Goal: Task Accomplishment & Management: Complete application form

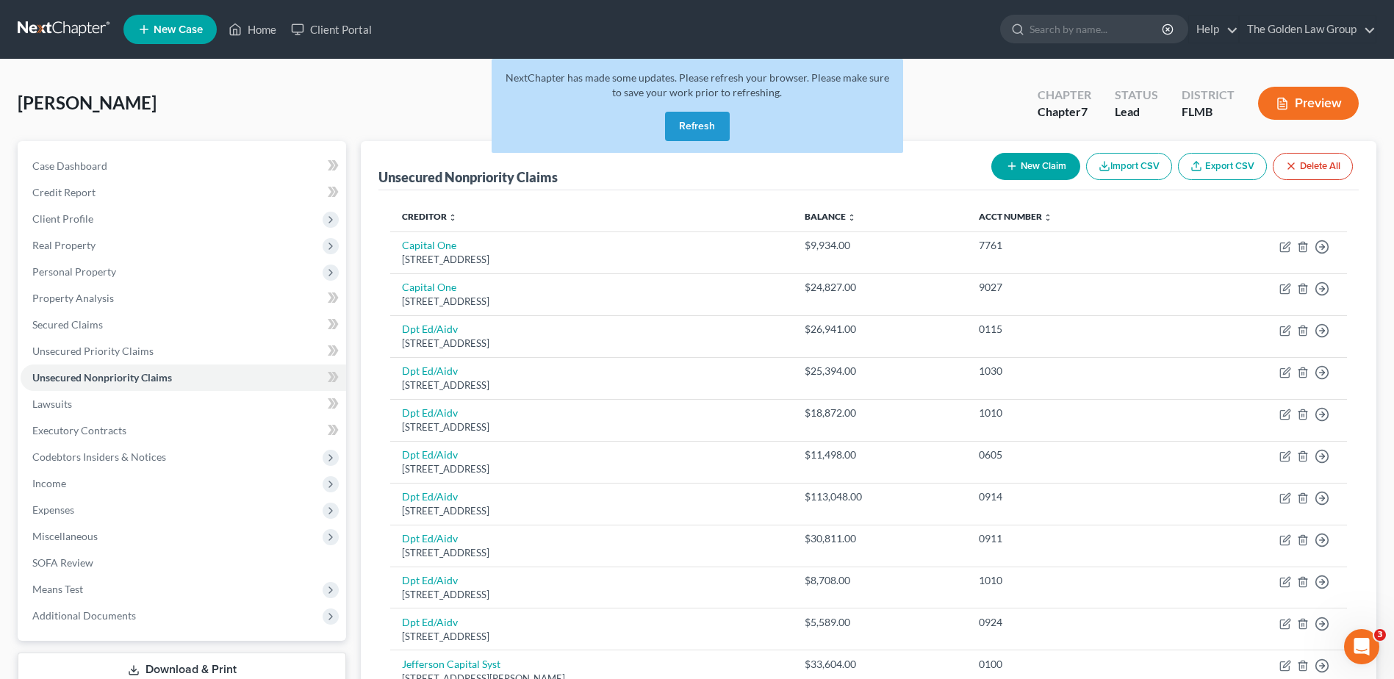
click at [696, 121] on button "Refresh" at bounding box center [697, 126] width 65 height 29
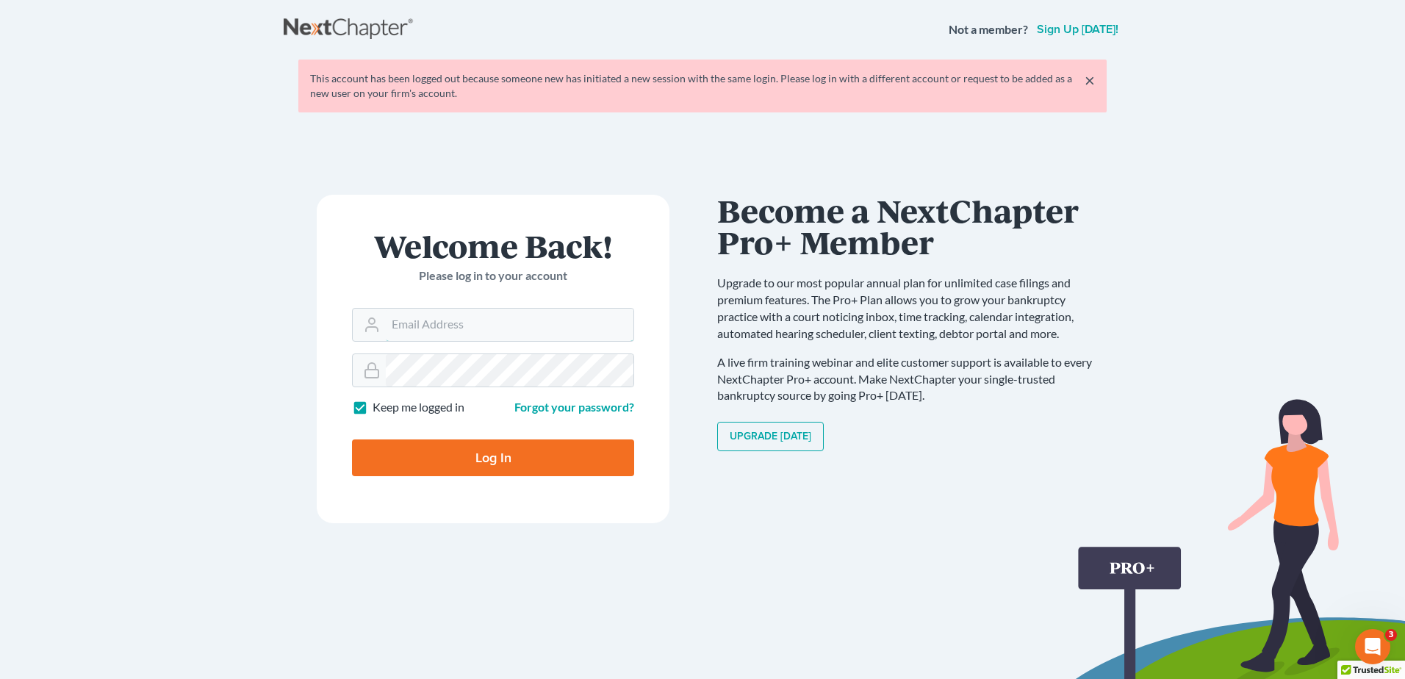
type input "[PERSON_NAME][EMAIL_ADDRESS][DOMAIN_NAME]"
click at [501, 458] on input "Log In" at bounding box center [493, 458] width 282 height 37
type input "Thinking..."
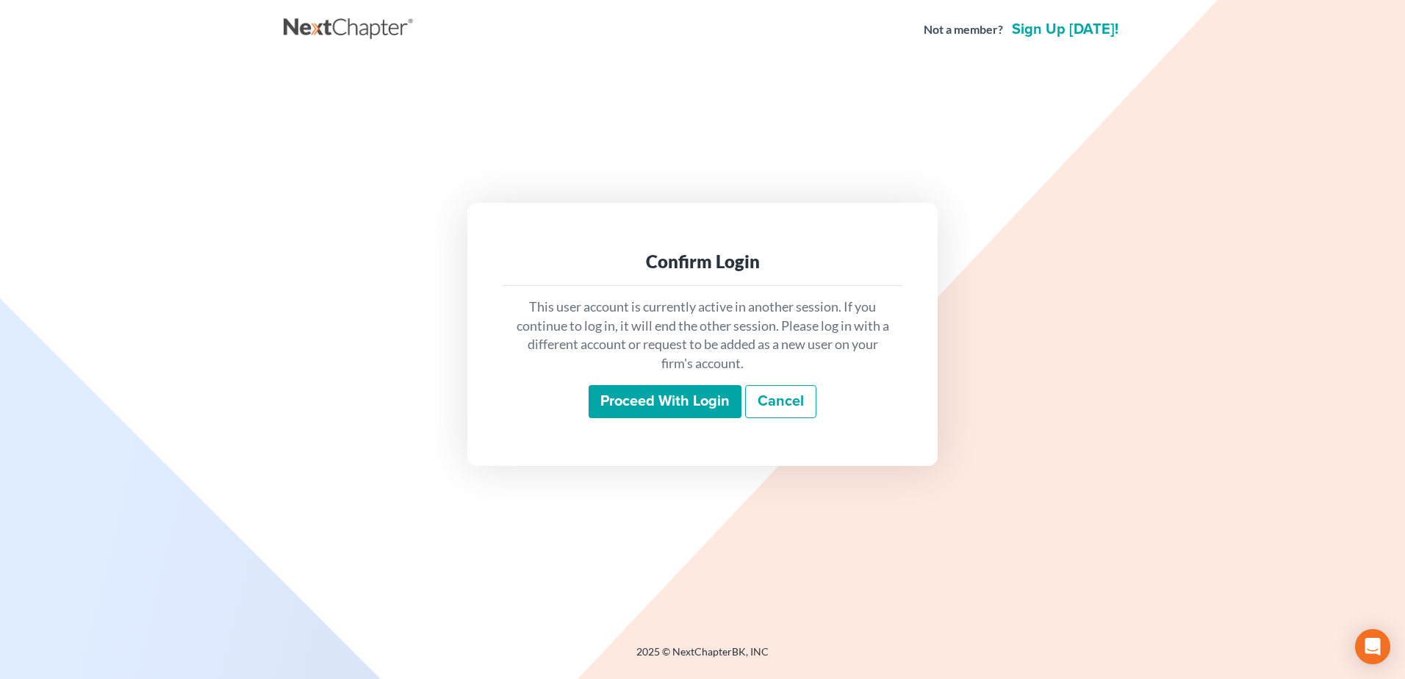
click at [705, 407] on input "Proceed with login" at bounding box center [665, 402] width 153 height 34
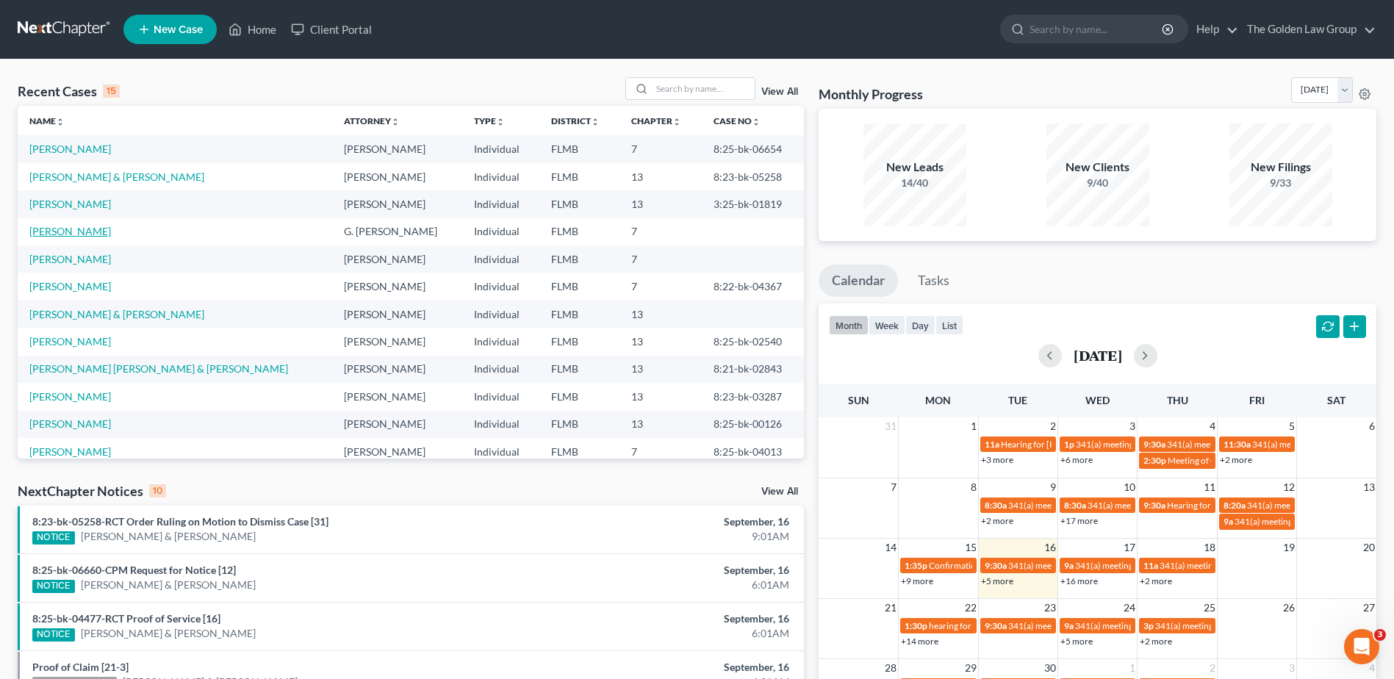
click at [84, 229] on link "[PERSON_NAME]" at bounding box center [70, 231] width 82 height 12
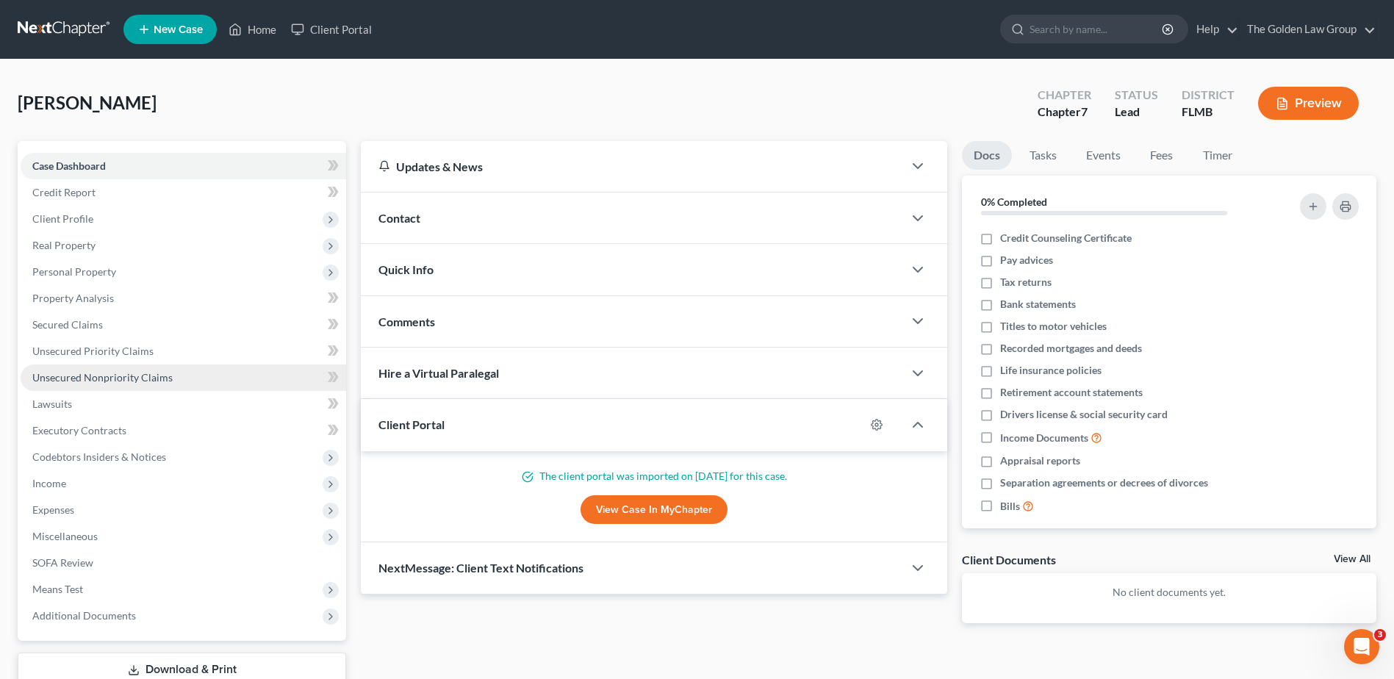
click at [139, 373] on span "Unsecured Nonpriority Claims" at bounding box center [102, 377] width 140 height 12
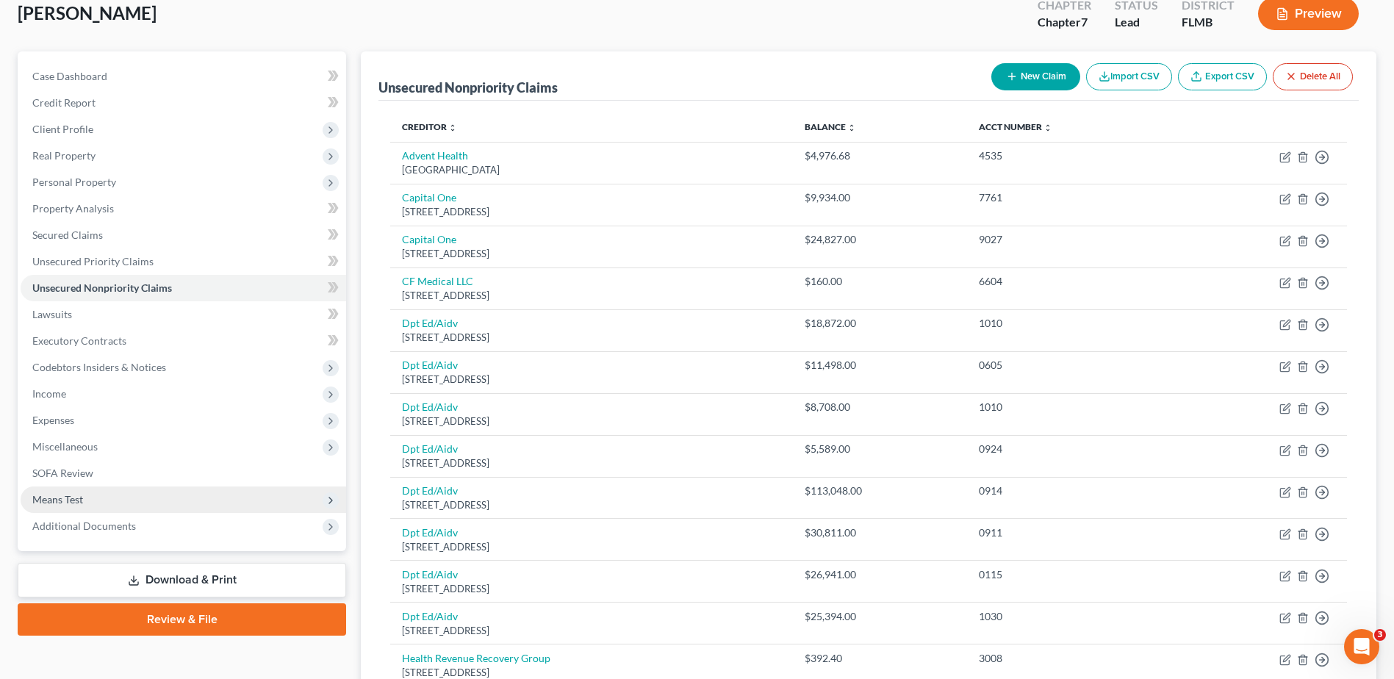
scroll to position [73, 0]
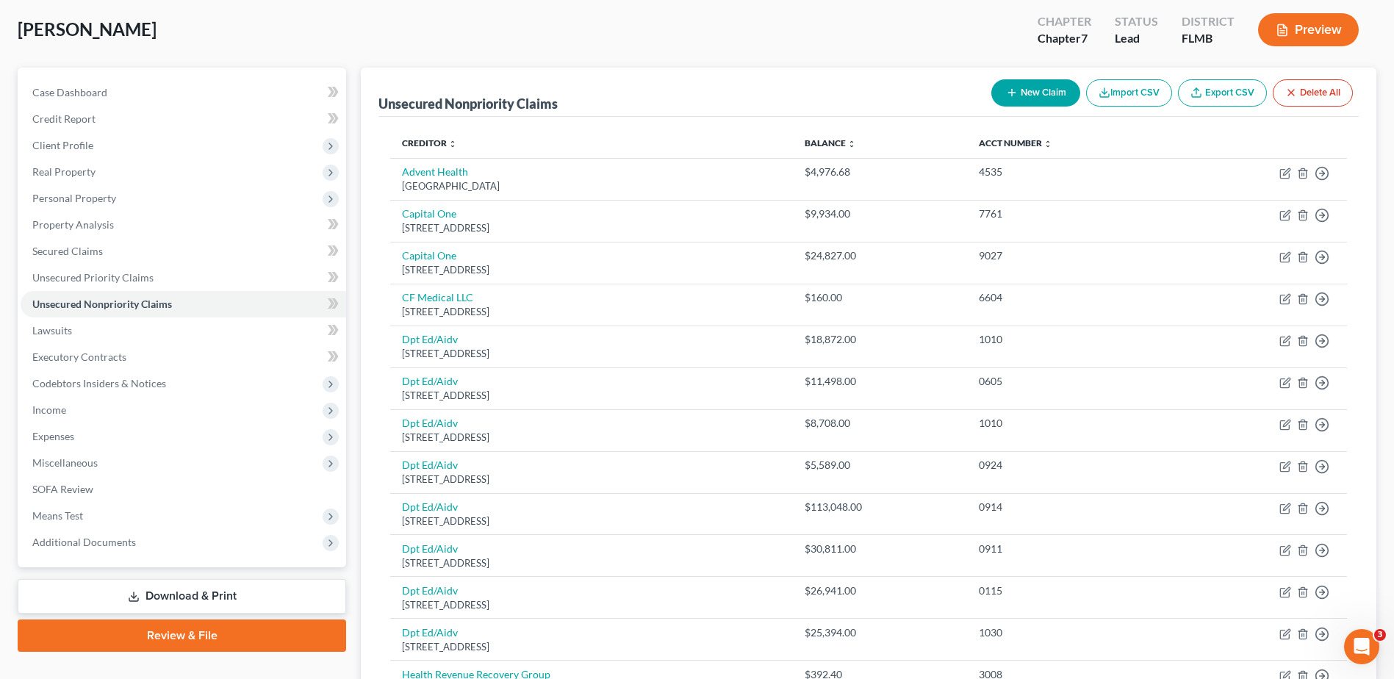
click at [438, 41] on div "Oakes, Ryan Upgraded Chapter Chapter 7 Status Lead District FLMB Preview" at bounding box center [697, 36] width 1359 height 64
click at [417, 29] on div "Oakes, Ryan Upgraded Chapter Chapter 7 Status Lead District FLMB Preview" at bounding box center [697, 36] width 1359 height 64
click at [83, 198] on span "Personal Property" at bounding box center [74, 198] width 84 height 12
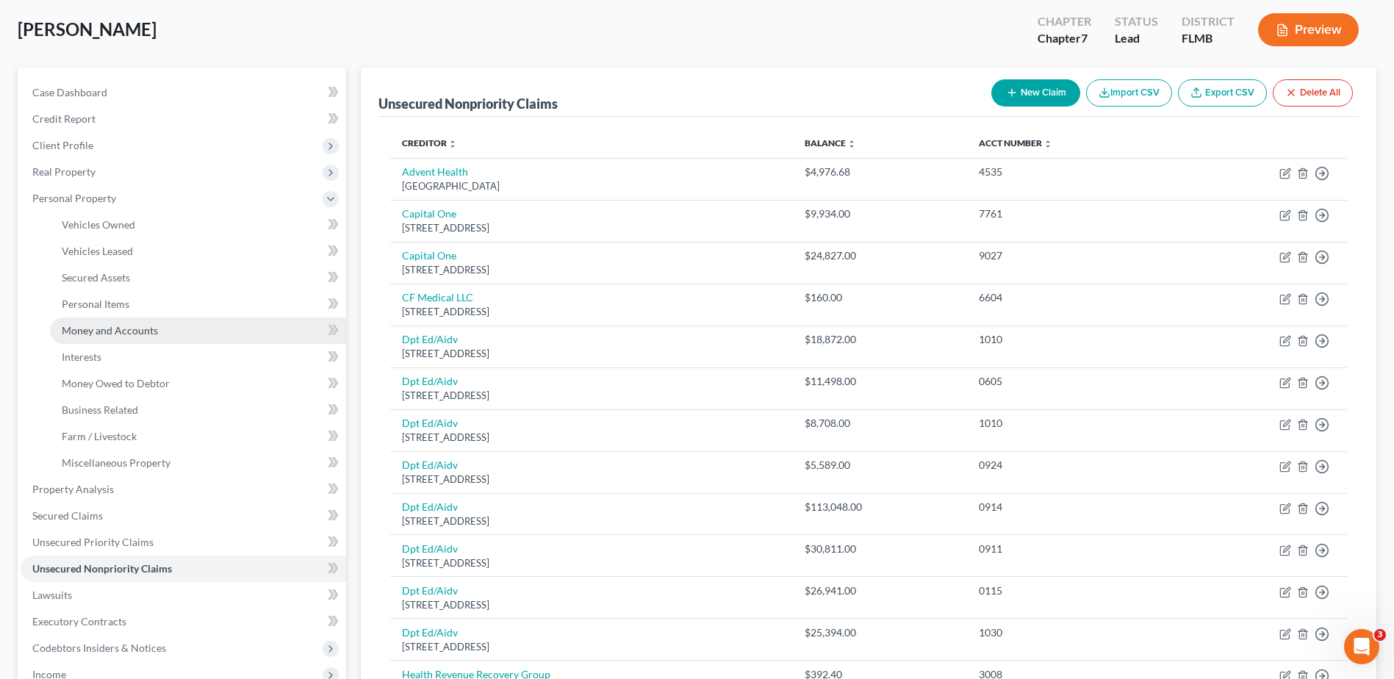
click at [180, 334] on link "Money and Accounts" at bounding box center [198, 331] width 296 height 26
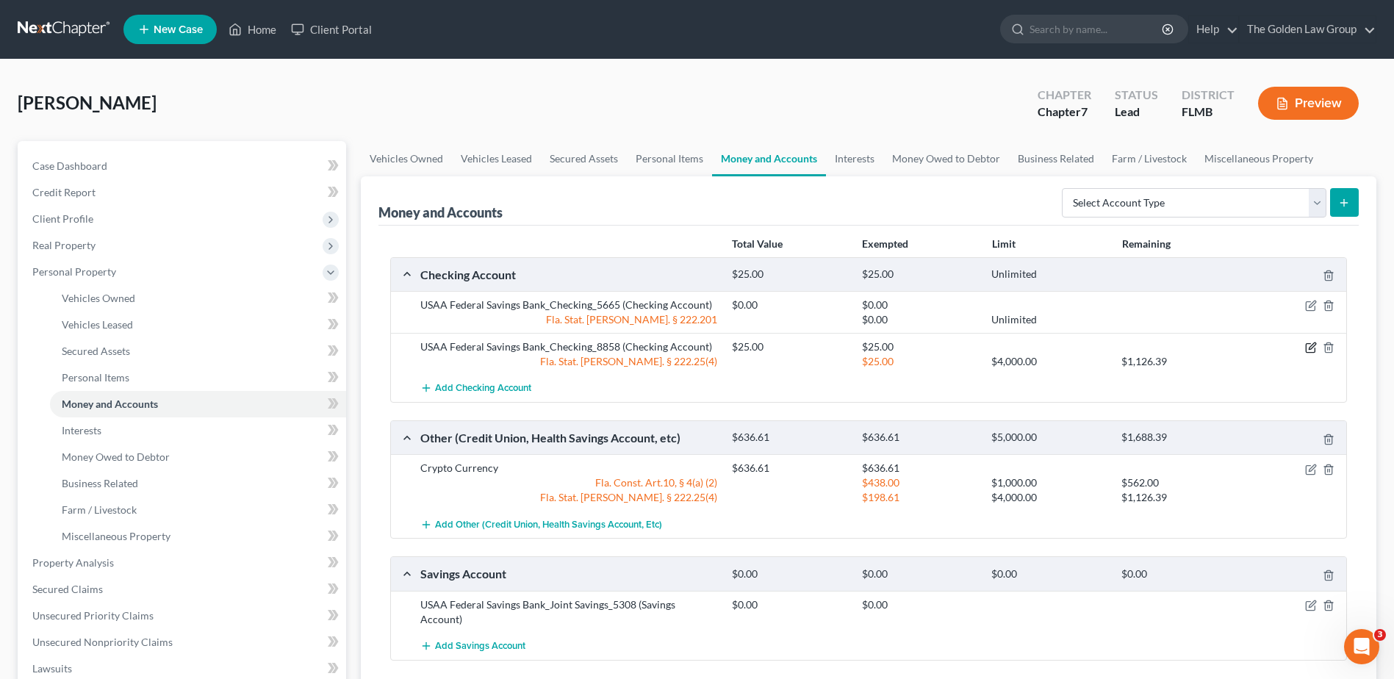
click at [1306, 347] on icon "button" at bounding box center [1310, 348] width 9 height 9
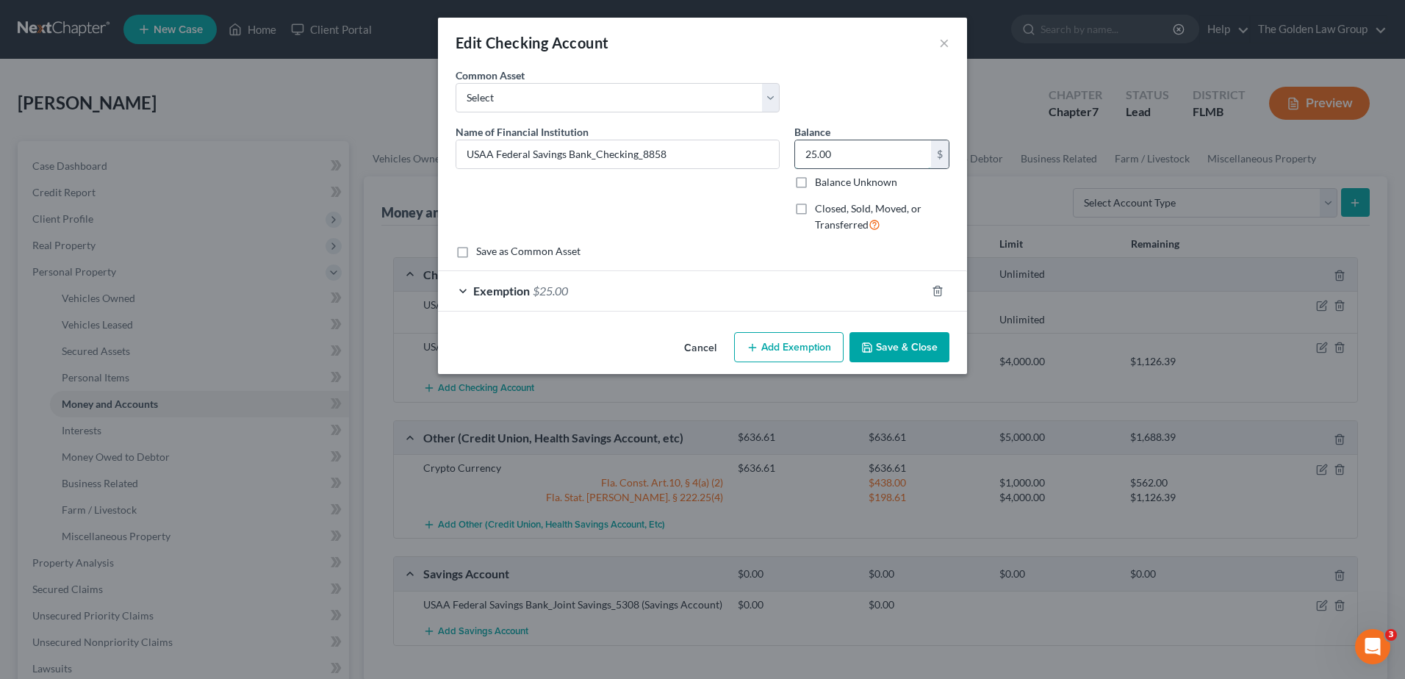
click at [822, 153] on input "25.00" at bounding box center [863, 154] width 136 height 28
type input "8.17"
drag, startPoint x: 681, startPoint y: 284, endPoint x: 684, endPoint y: 295, distance: 10.7
click at [681, 287] on div "Exemption $25.00" at bounding box center [682, 290] width 488 height 39
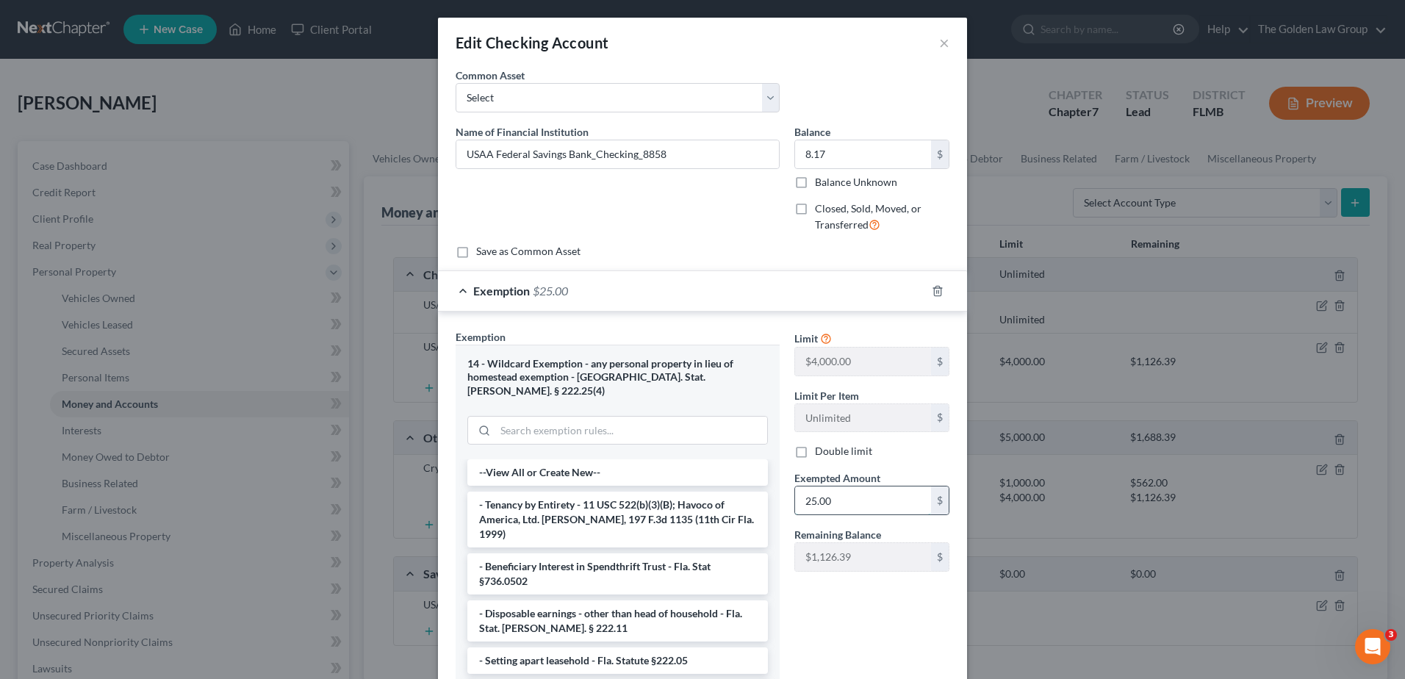
click at [864, 495] on input "25.00" at bounding box center [863, 501] width 136 height 28
type input "8.17"
click at [824, 602] on div "Limit $4,000.00 $ Limit Per Item Unlimited $ Double limit Exempted Amount * 8.1…" at bounding box center [872, 518] width 170 height 378
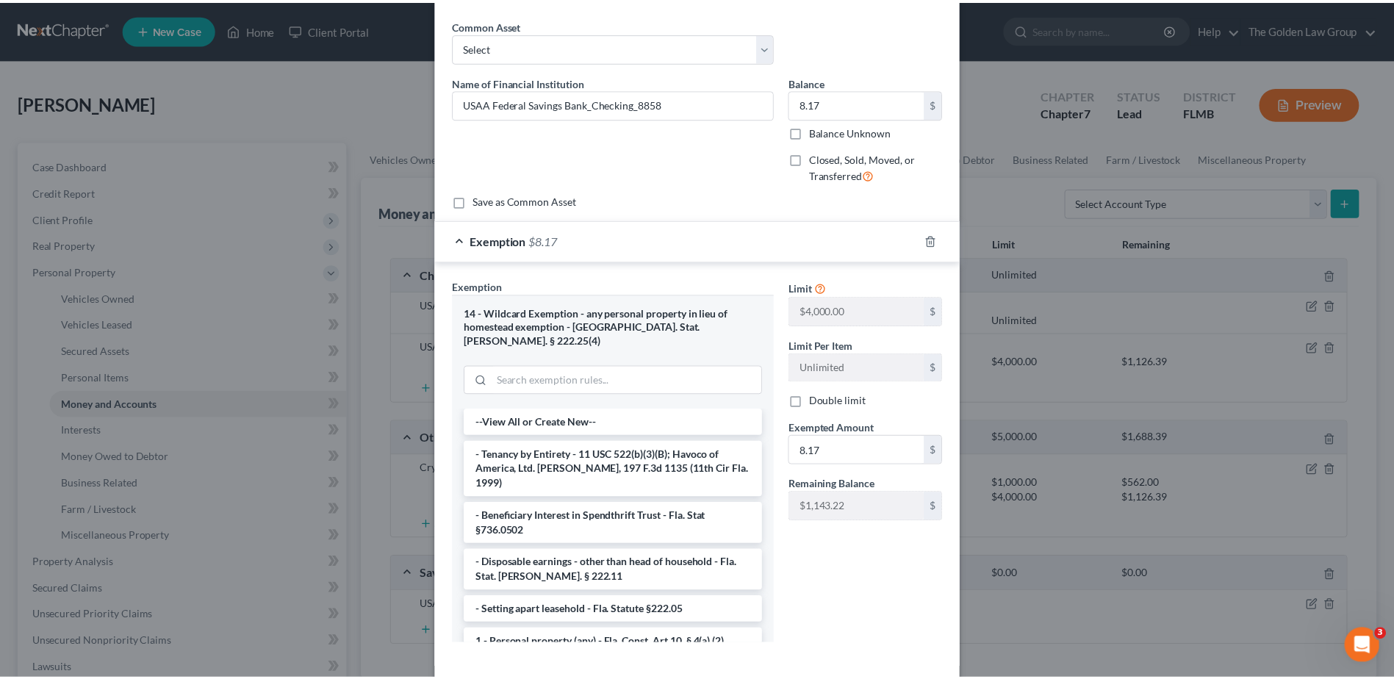
scroll to position [107, 0]
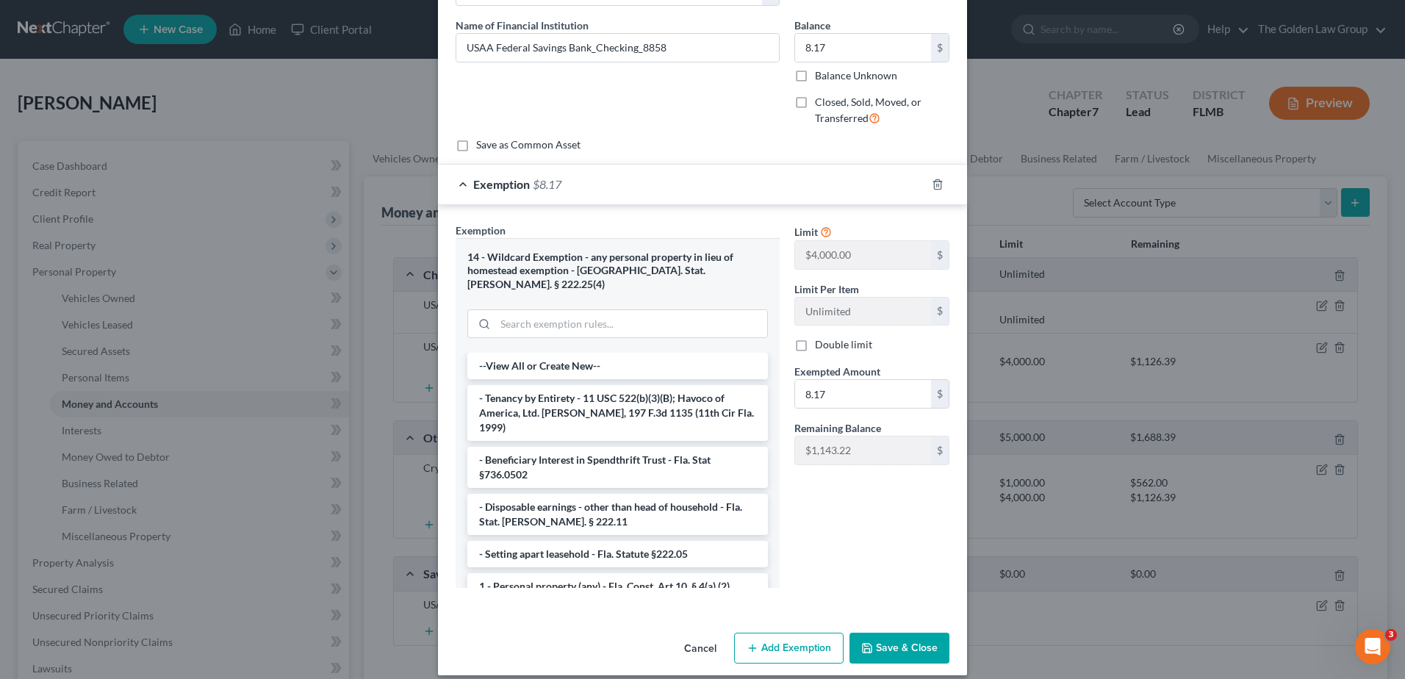
click at [883, 633] on button "Save & Close" at bounding box center [900, 648] width 100 height 31
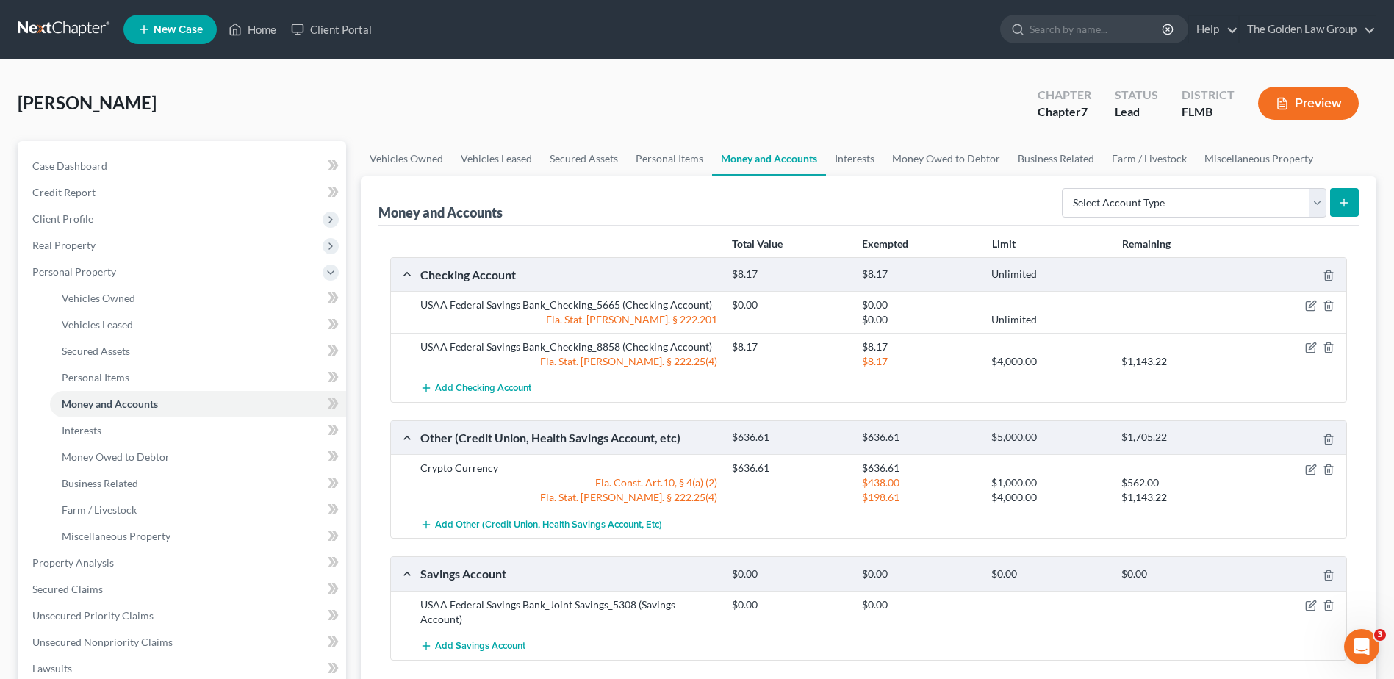
click at [824, 548] on div "Checking Account $8.17 $8.17 Unlimited USAA Federal Savings Bank_Checking_5665 …" at bounding box center [868, 458] width 957 height 403
click at [680, 109] on div "Oakes, Ryan Upgraded Chapter Chapter 7 Status Lead District FLMB Preview" at bounding box center [697, 109] width 1359 height 64
click at [357, 345] on div "Vehicles Owned Vehicles Leased Secured Assets Personal Items Money and Accounts…" at bounding box center [869, 565] width 1030 height 849
click at [370, 104] on div "Oakes, Ryan Upgraded Chapter Chapter 7 Status Lead District FLMB Preview" at bounding box center [697, 109] width 1359 height 64
drag, startPoint x: 220, startPoint y: 93, endPoint x: 115, endPoint y: 192, distance: 144.0
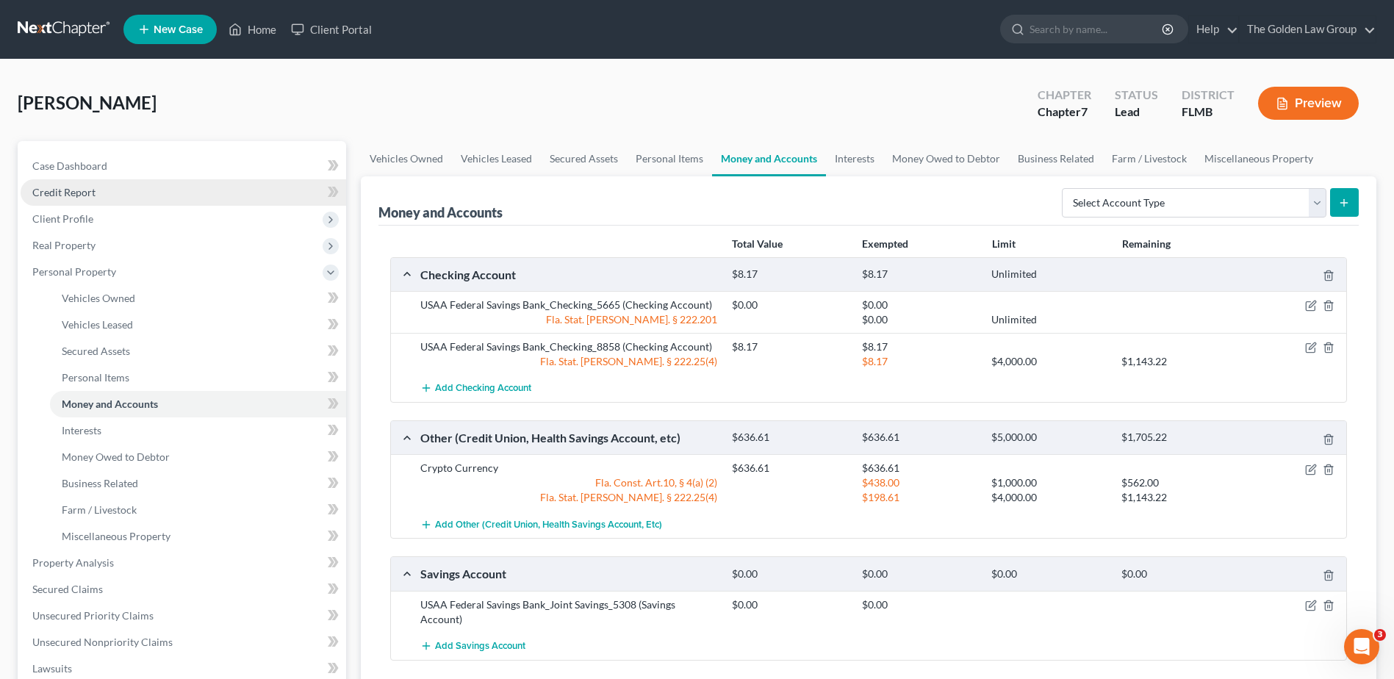
click at [219, 96] on div "Oakes, Ryan Upgraded Chapter Chapter 7 Status Lead District FLMB Preview" at bounding box center [697, 109] width 1359 height 64
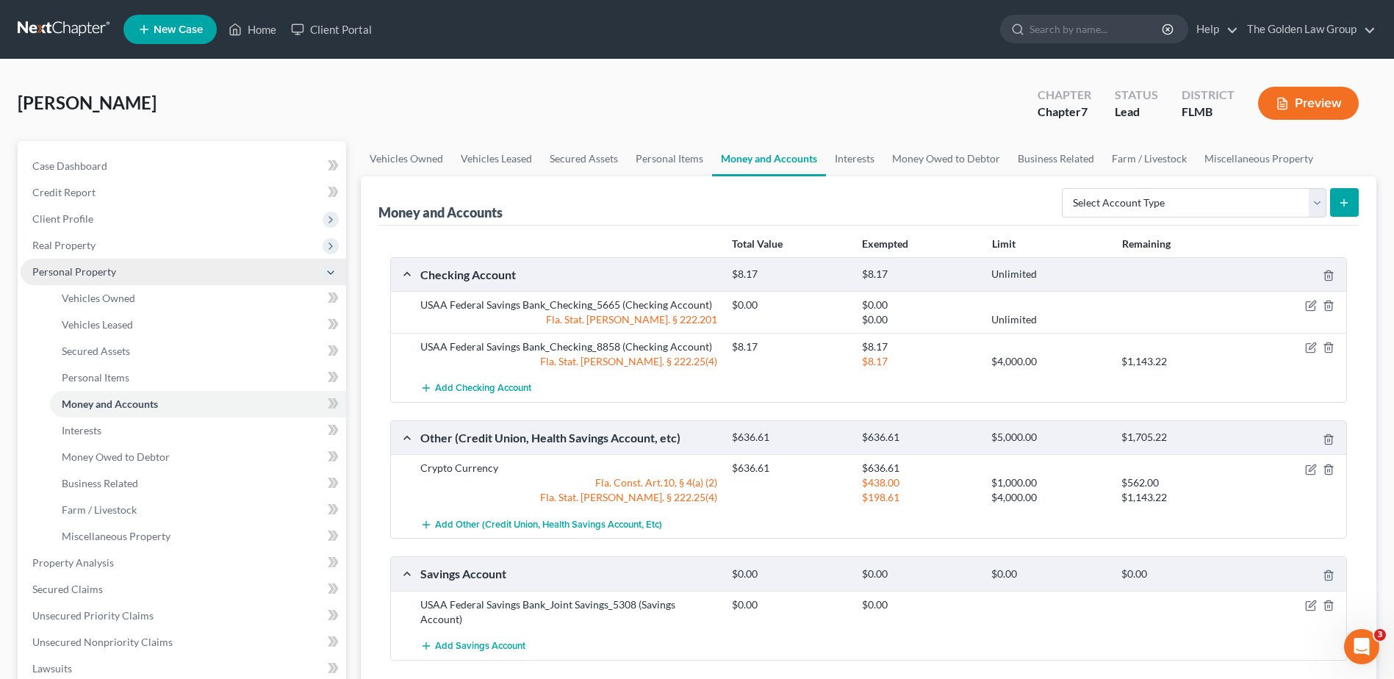
click at [74, 276] on span "Personal Property" at bounding box center [74, 271] width 84 height 12
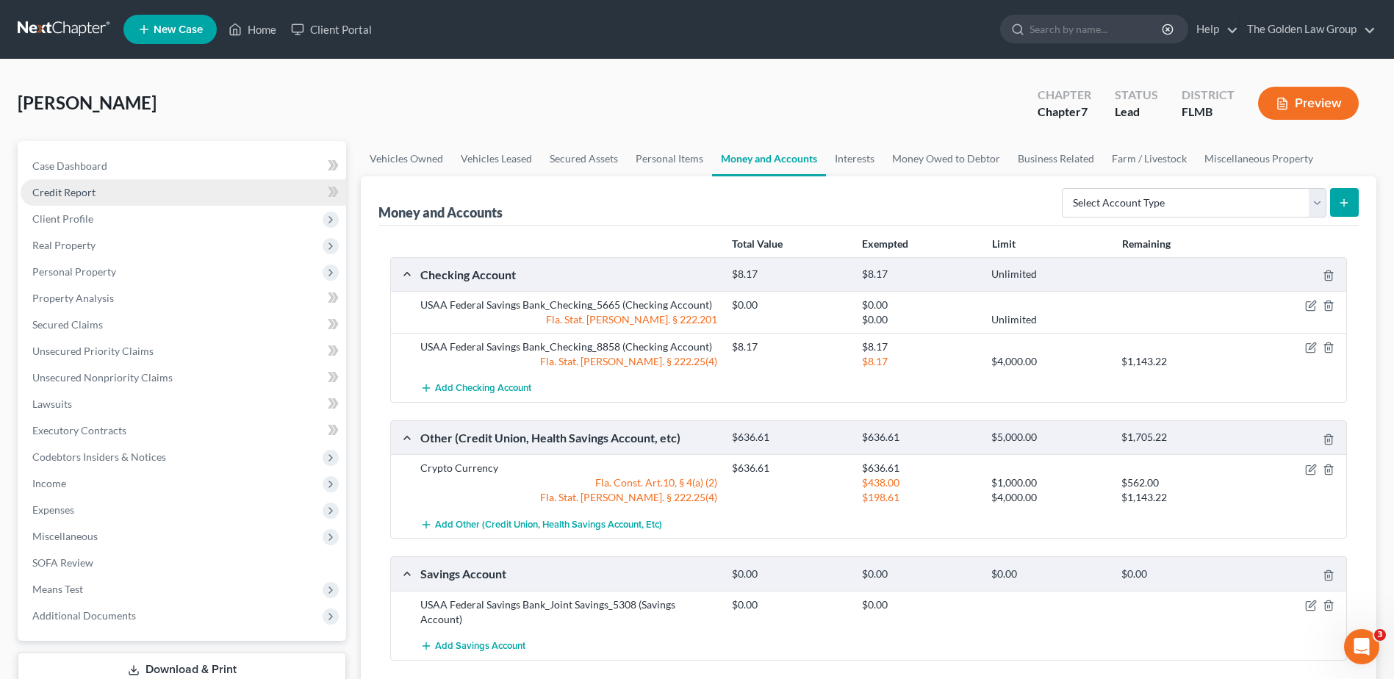
click at [115, 190] on link "Credit Report" at bounding box center [184, 192] width 326 height 26
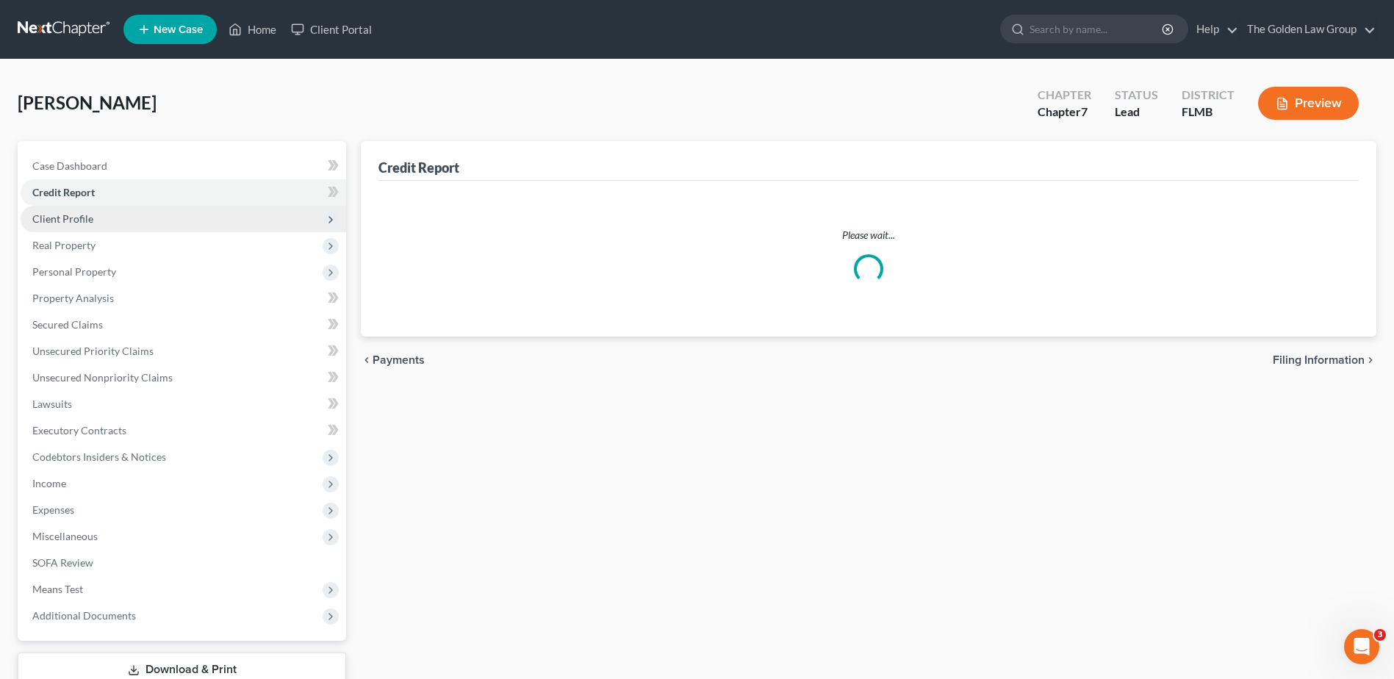
click at [116, 214] on span "Client Profile" at bounding box center [184, 219] width 326 height 26
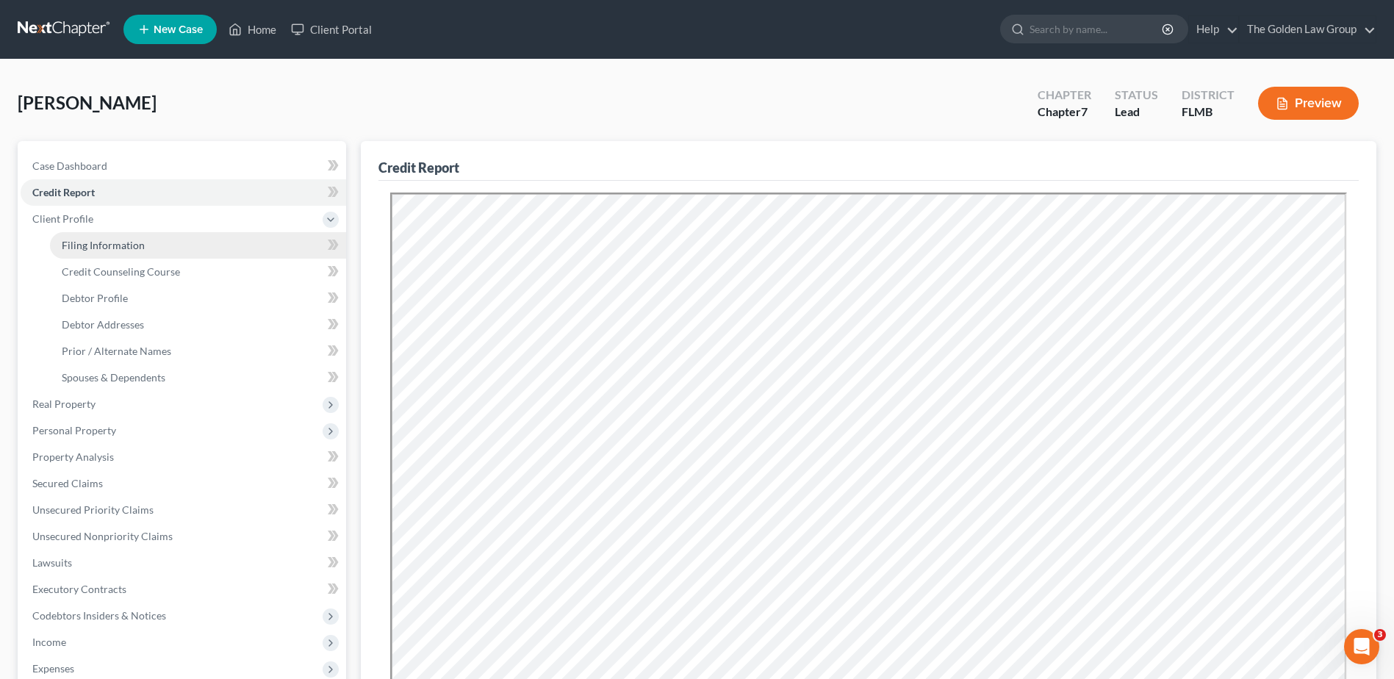
click at [132, 246] on span "Filing Information" at bounding box center [103, 245] width 83 height 12
select select "1"
select select "0"
select select "9"
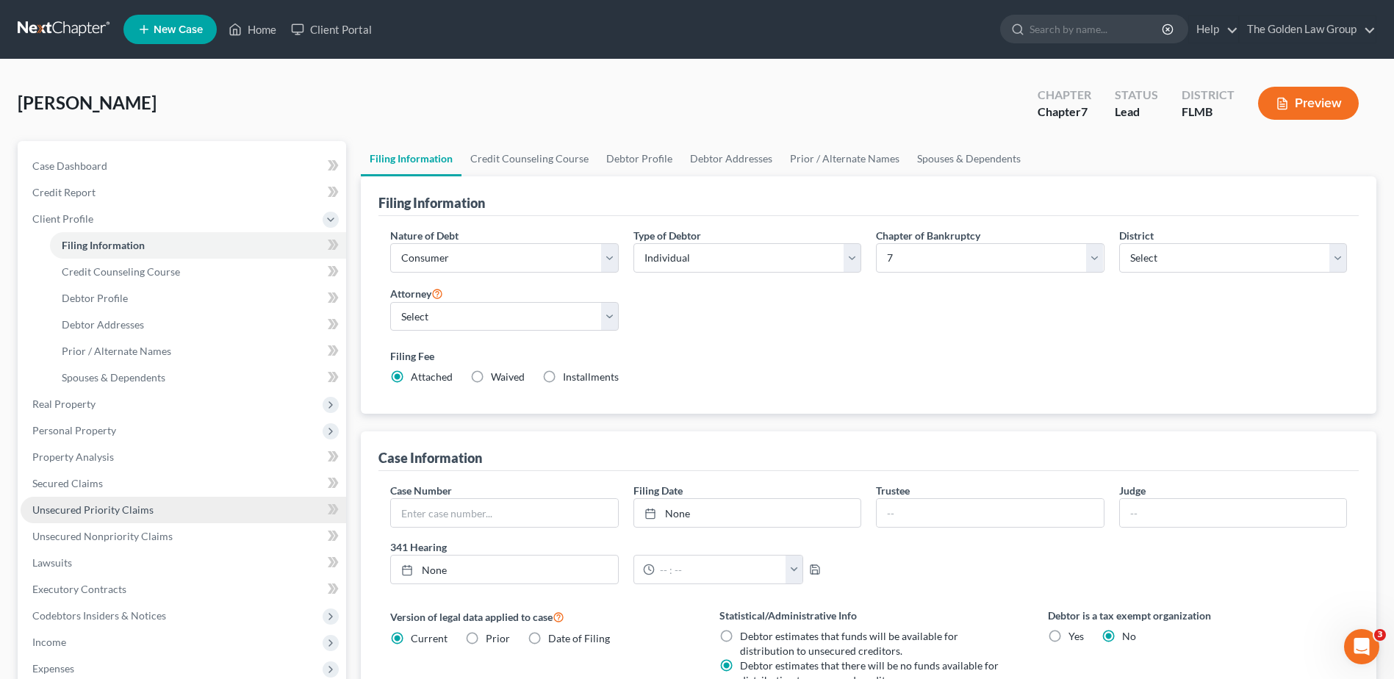
scroll to position [290, 0]
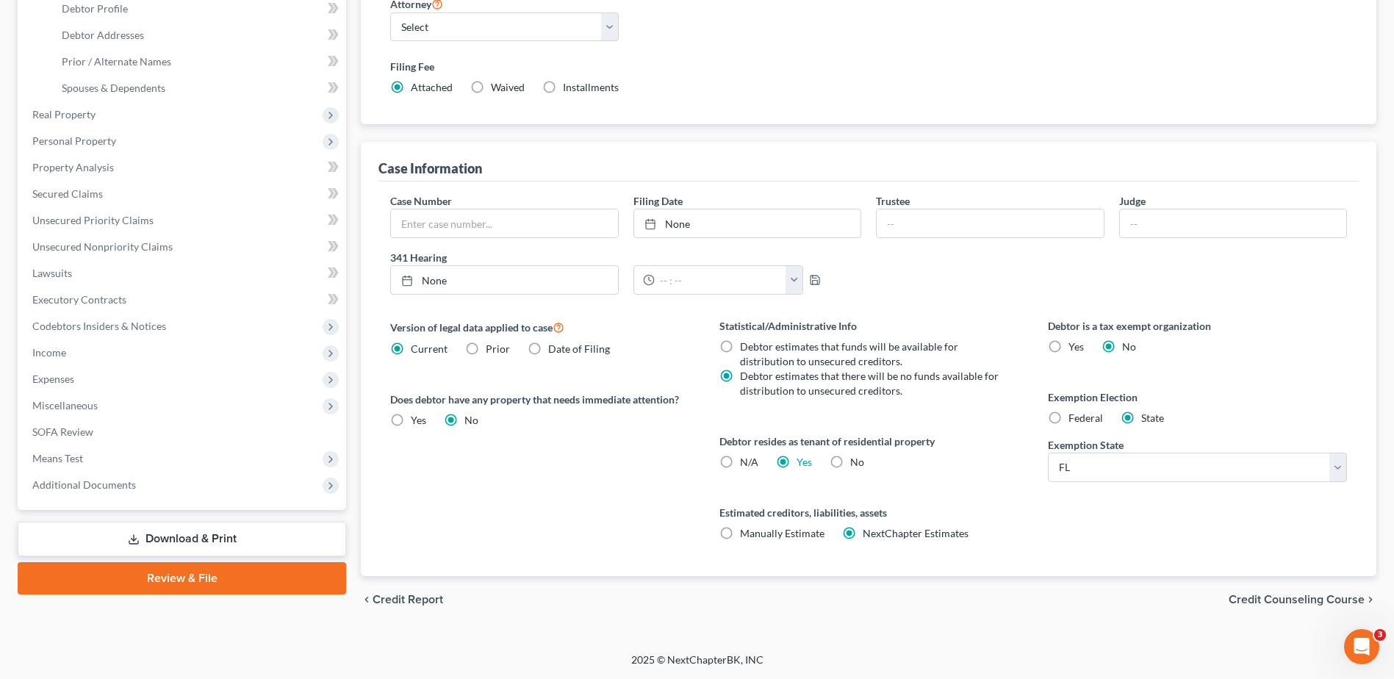
click at [504, 501] on div "Version of legal data applied to case Current Prior Date of Filing Legal data v…" at bounding box center [540, 447] width 329 height 258
click at [177, 338] on span "Codebtors Insiders & Notices" at bounding box center [184, 326] width 326 height 26
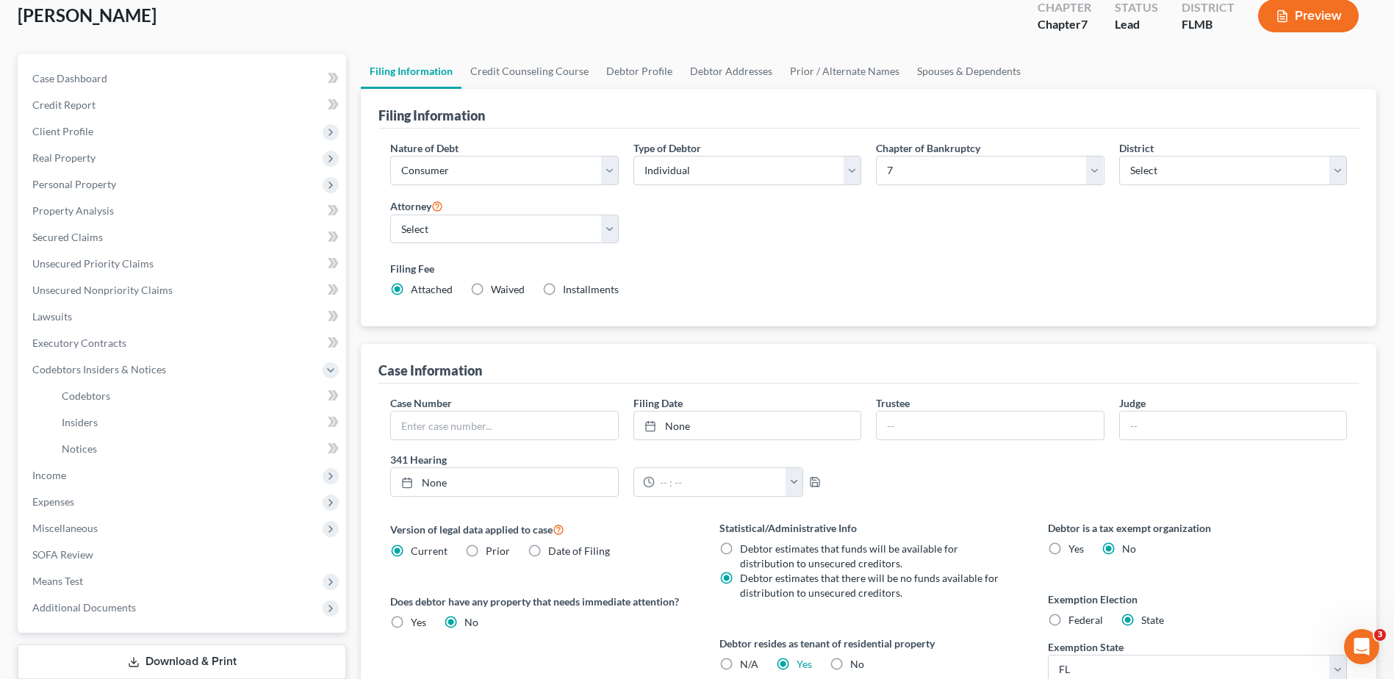
scroll to position [0, 0]
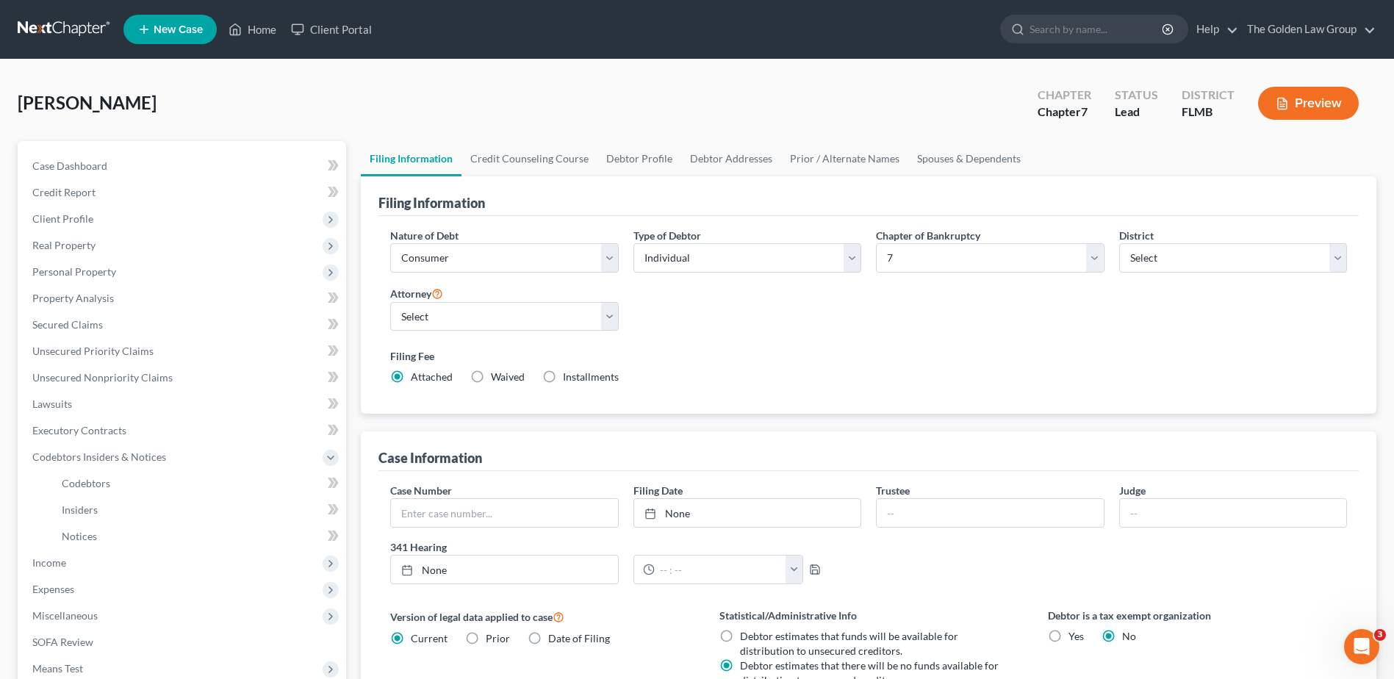
click at [45, 34] on link at bounding box center [65, 29] width 94 height 26
